Goal: Task Accomplishment & Management: Manage account settings

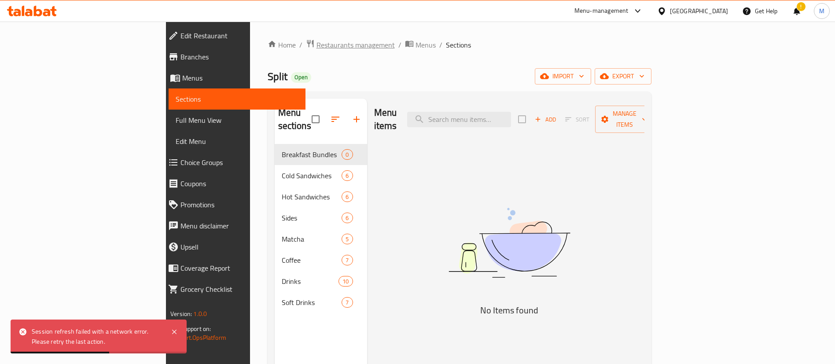
click at [316, 46] on span "Restaurants management" at bounding box center [355, 45] width 78 height 11
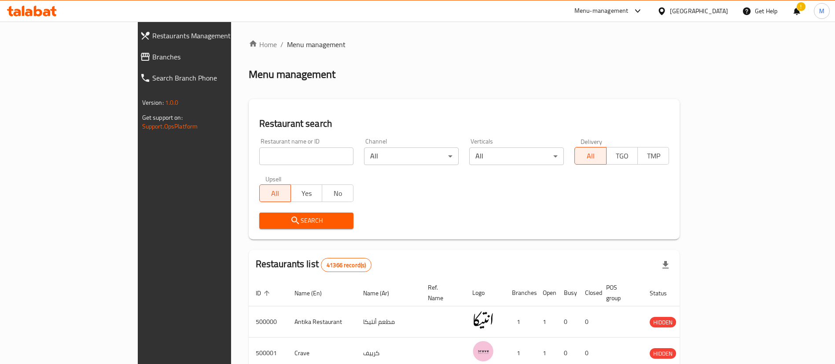
click at [282, 160] on input "search" at bounding box center [306, 156] width 95 height 18
paste input "RAYDAN, Tagammoa 5 - Hay 3"
click button "Search" at bounding box center [306, 221] width 95 height 16
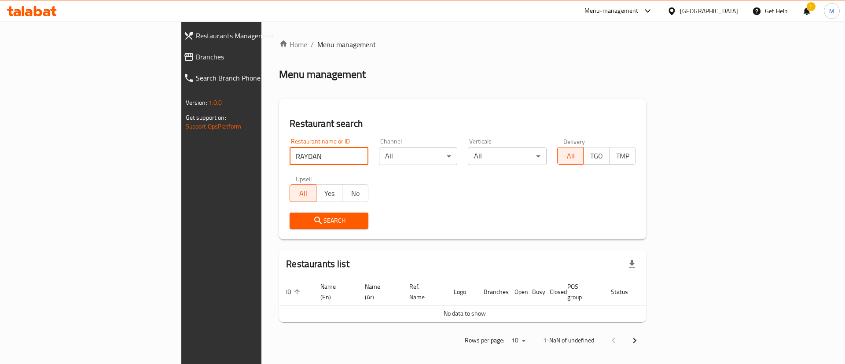
type input "RAYDAN"
click button "Search" at bounding box center [329, 221] width 79 height 16
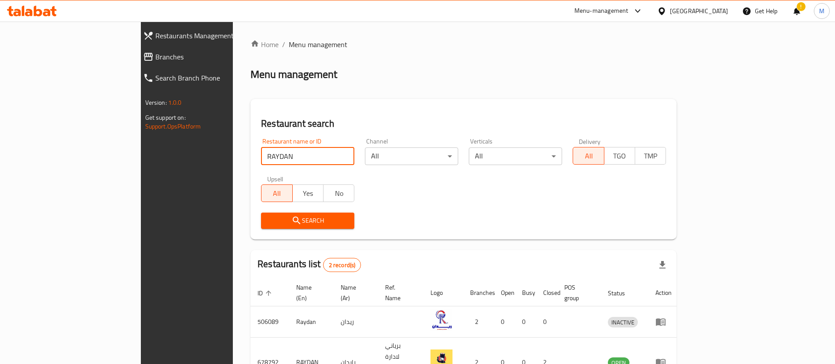
scroll to position [43, 0]
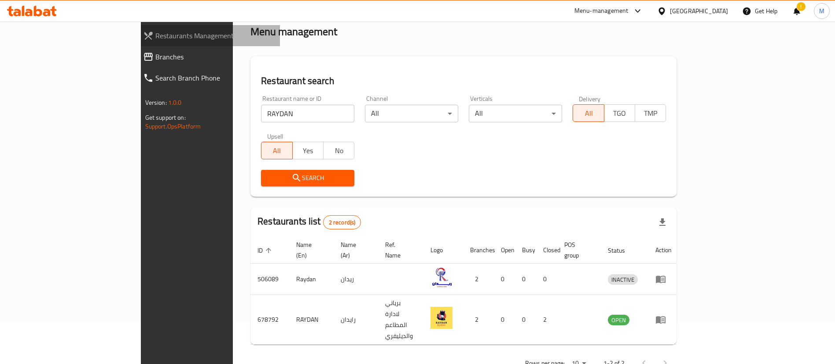
click at [155, 31] on span "Restaurants Management" at bounding box center [214, 35] width 118 height 11
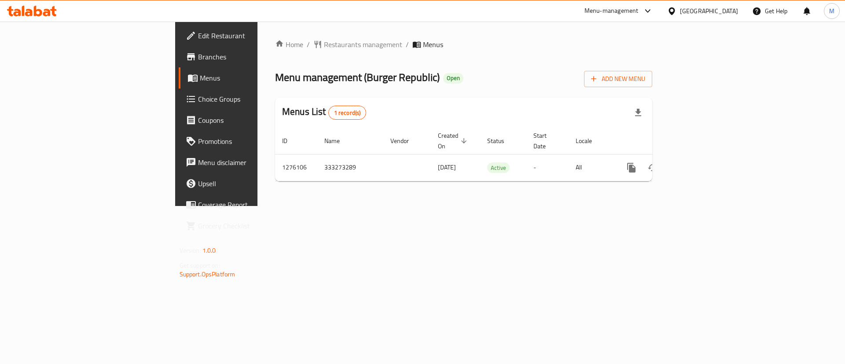
click at [198, 35] on span "Edit Restaurant" at bounding box center [253, 35] width 111 height 11
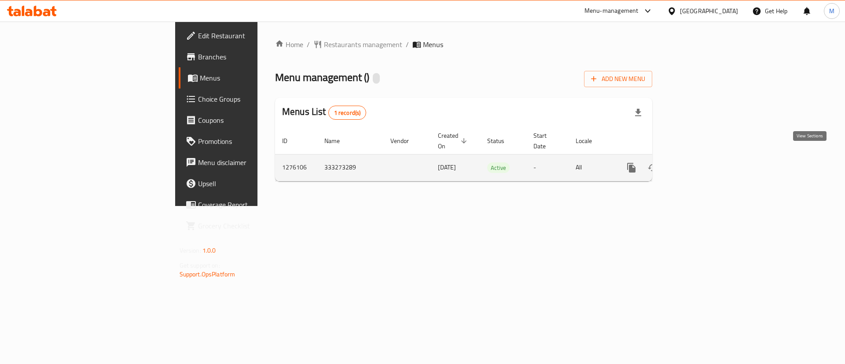
click at [700, 162] on icon "enhanced table" at bounding box center [695, 167] width 11 height 11
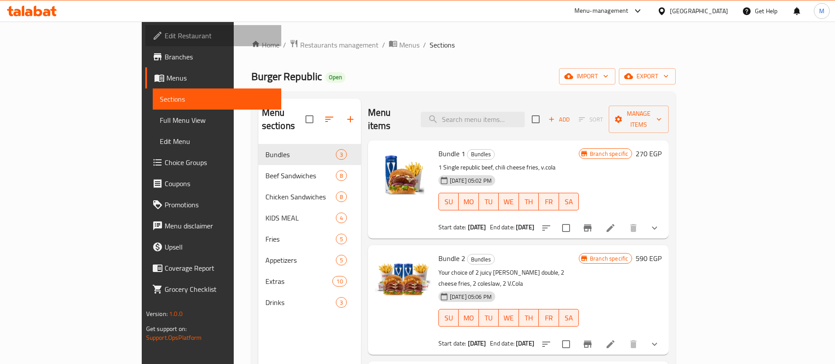
click at [145, 45] on link "Edit Restaurant" at bounding box center [213, 35] width 136 height 21
